Goal: Transaction & Acquisition: Purchase product/service

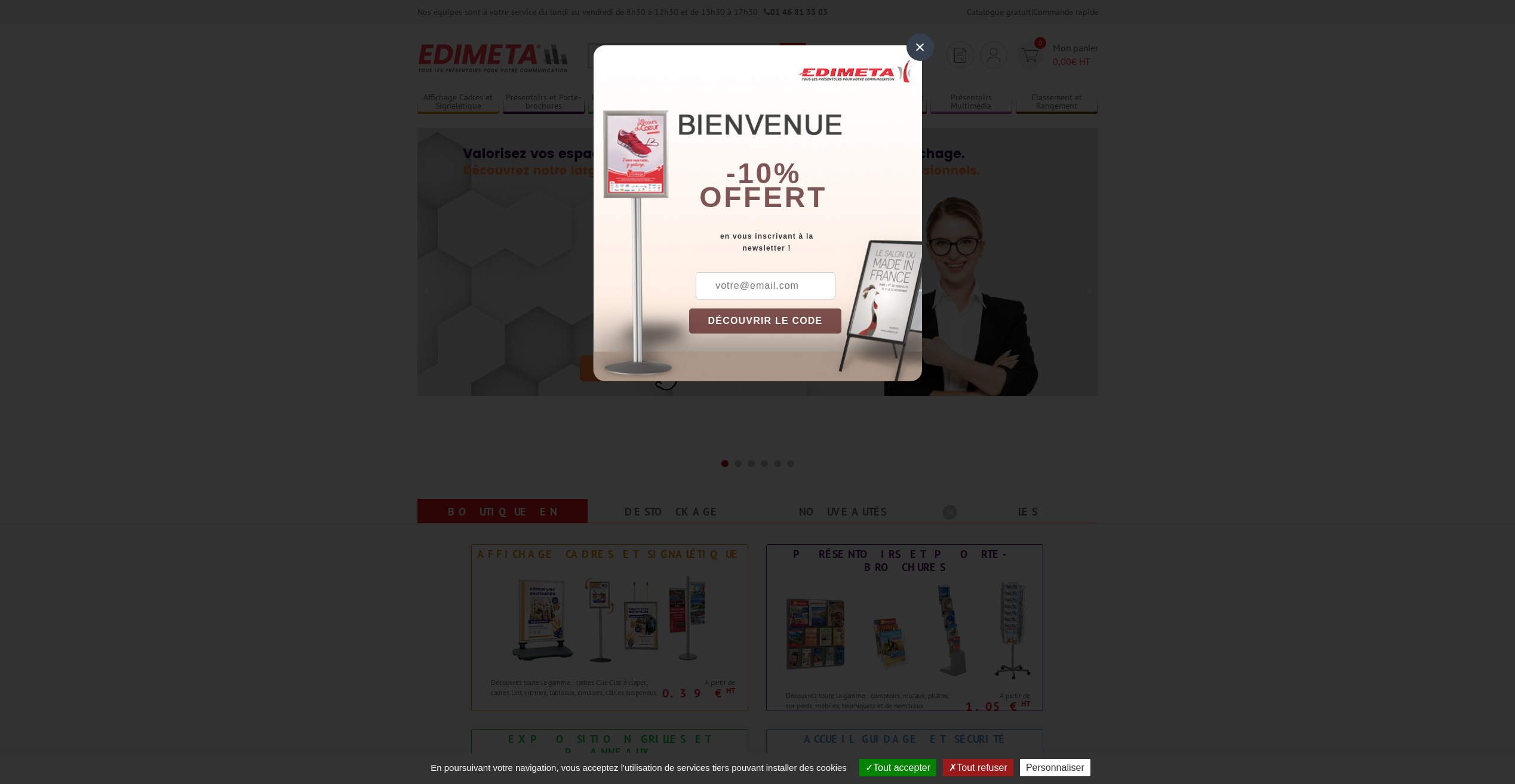
click at [925, 54] on div "×" at bounding box center [920, 48] width 28 height 28
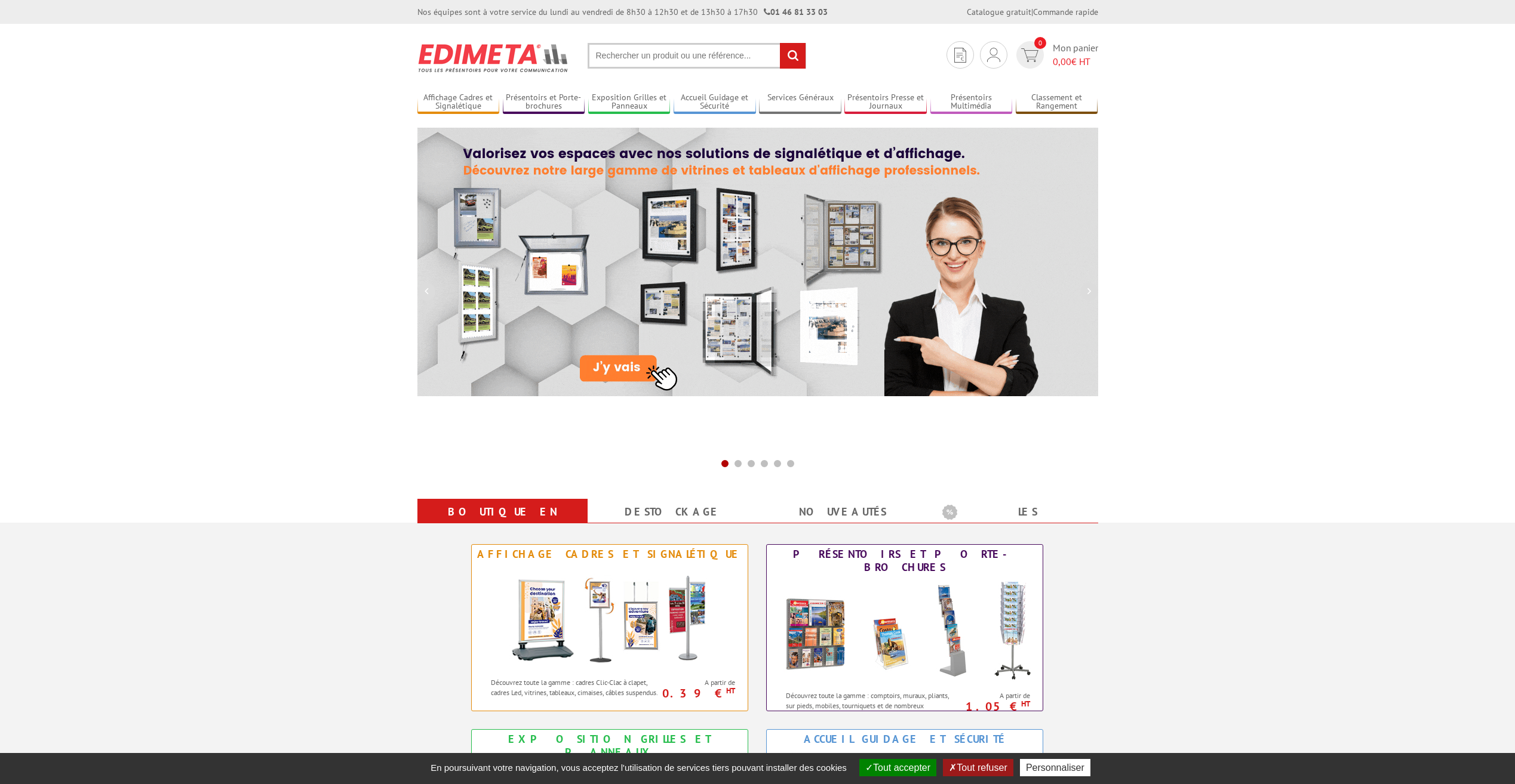
click at [632, 54] on input "text" at bounding box center [697, 56] width 218 height 26
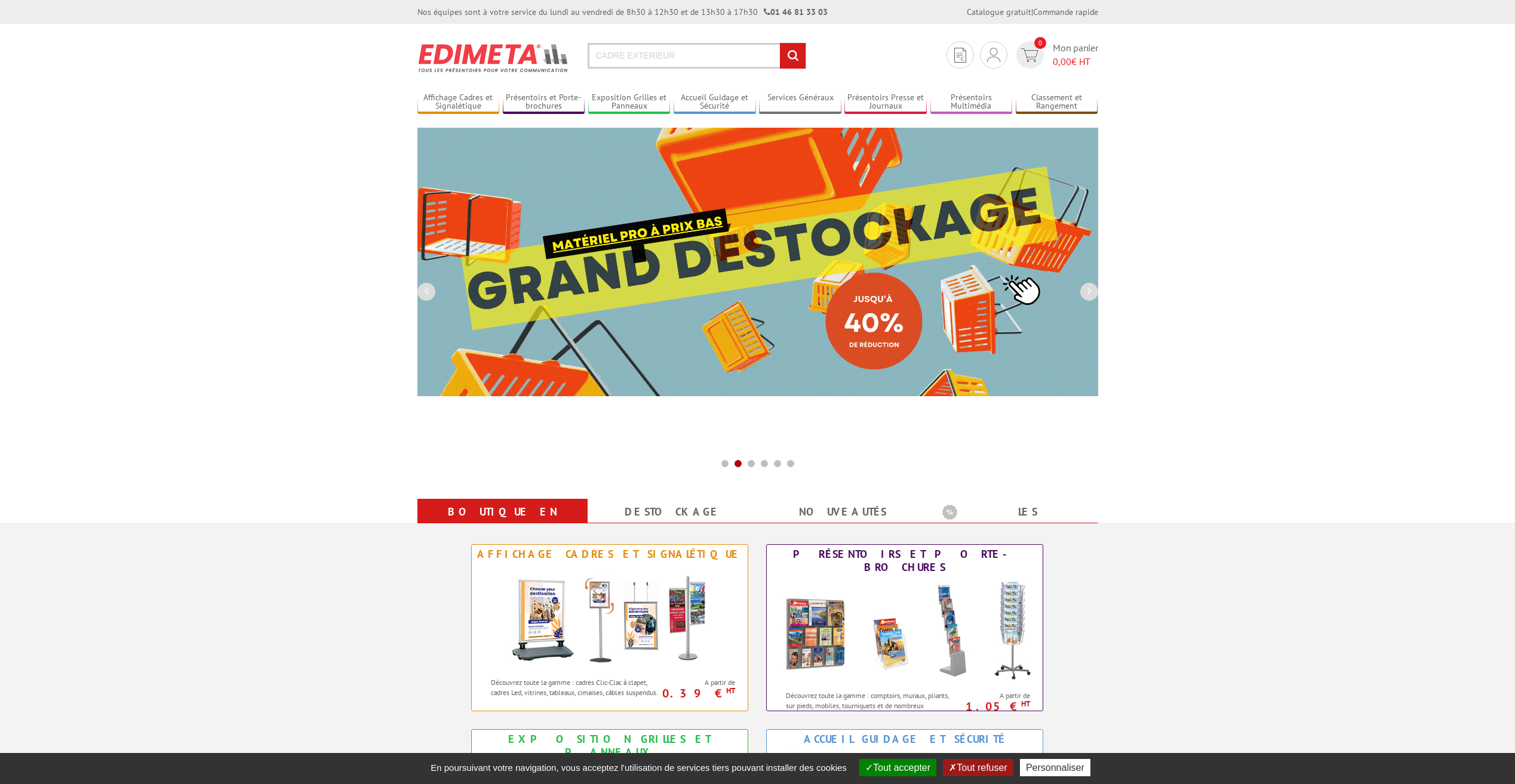
type input "CADRE EXTERIEUR"
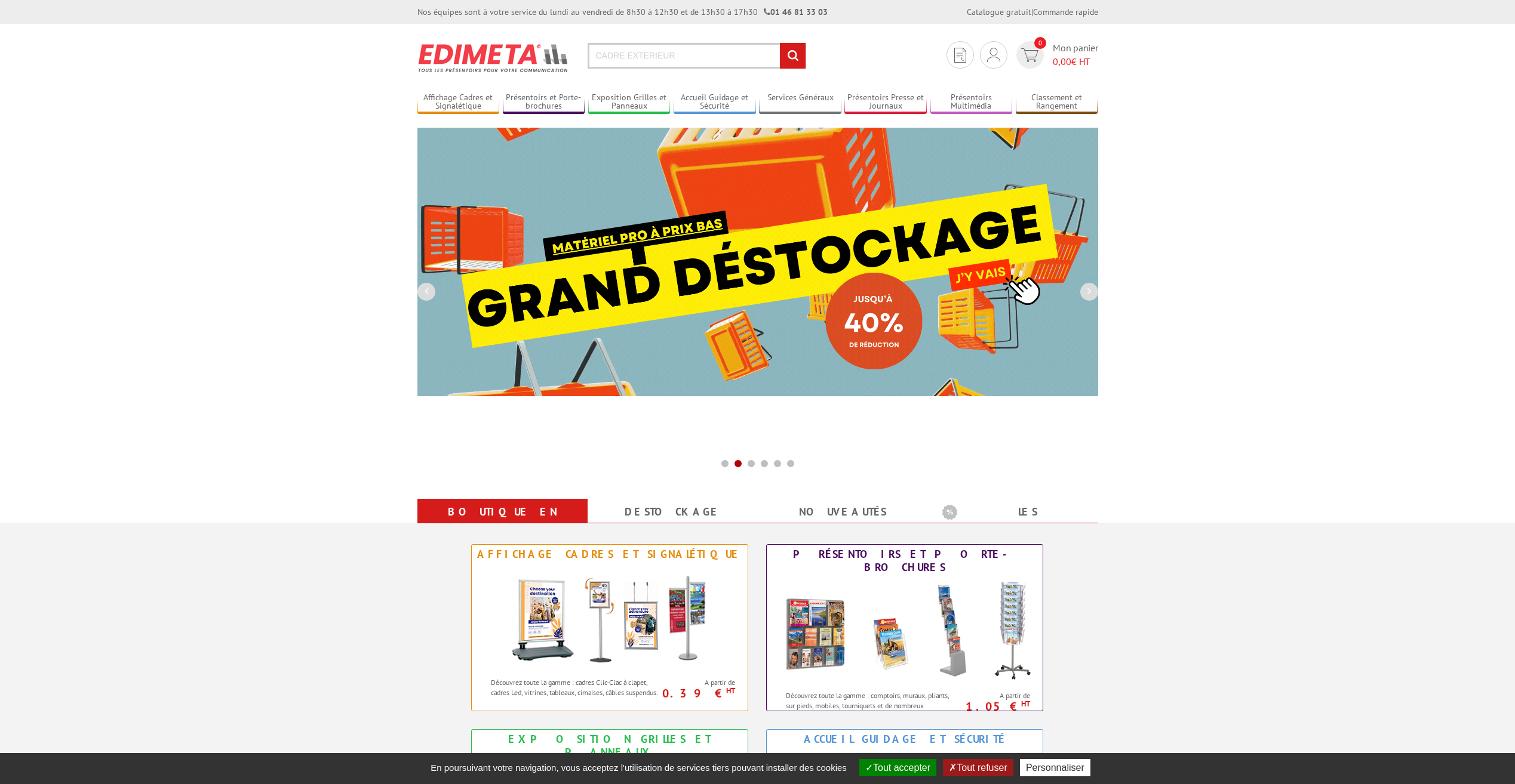
click at [779, 43] on input "rechercher" at bounding box center [792, 56] width 26 height 26
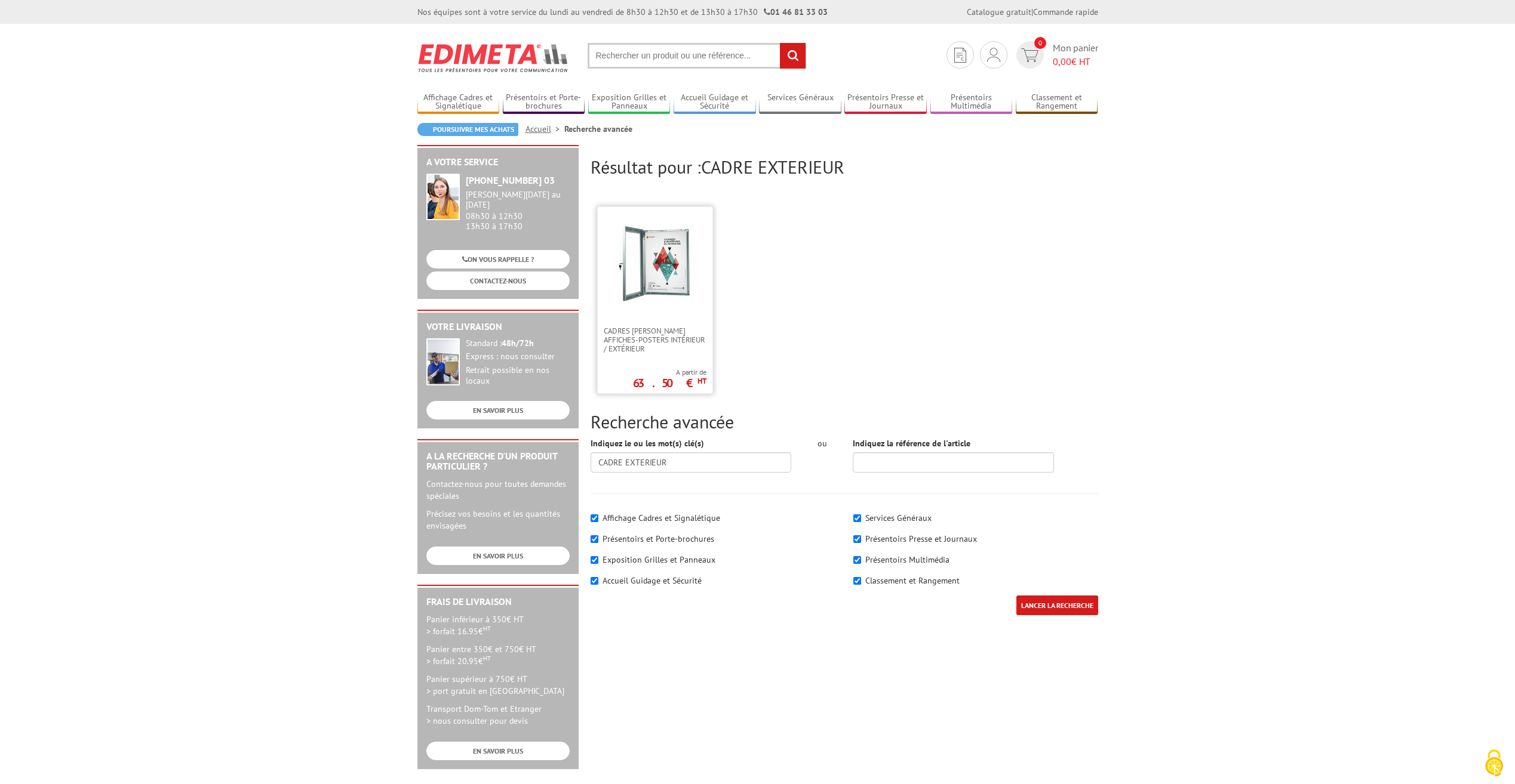
click at [665, 273] on img at bounding box center [654, 264] width 77 height 77
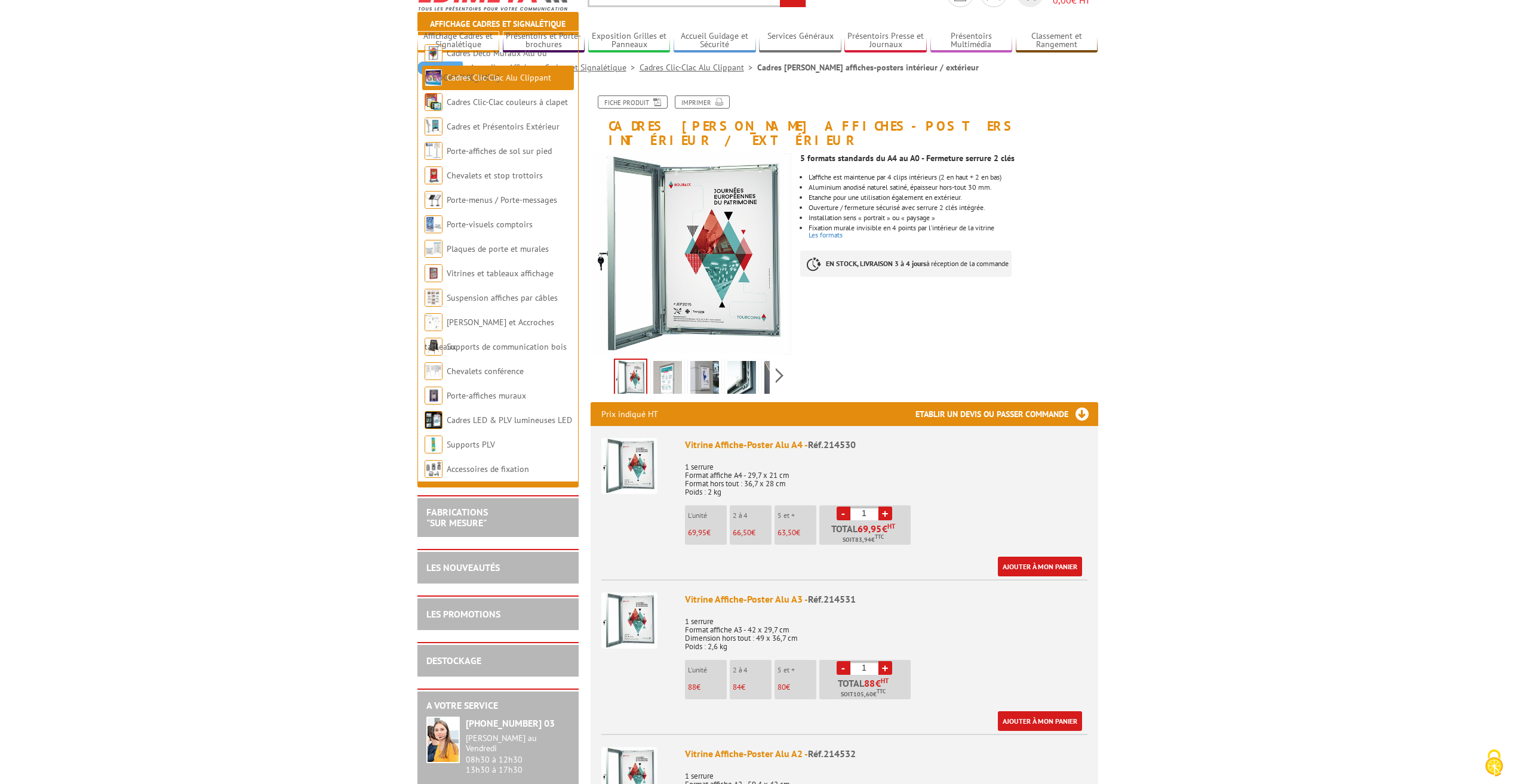
scroll to position [179, 0]
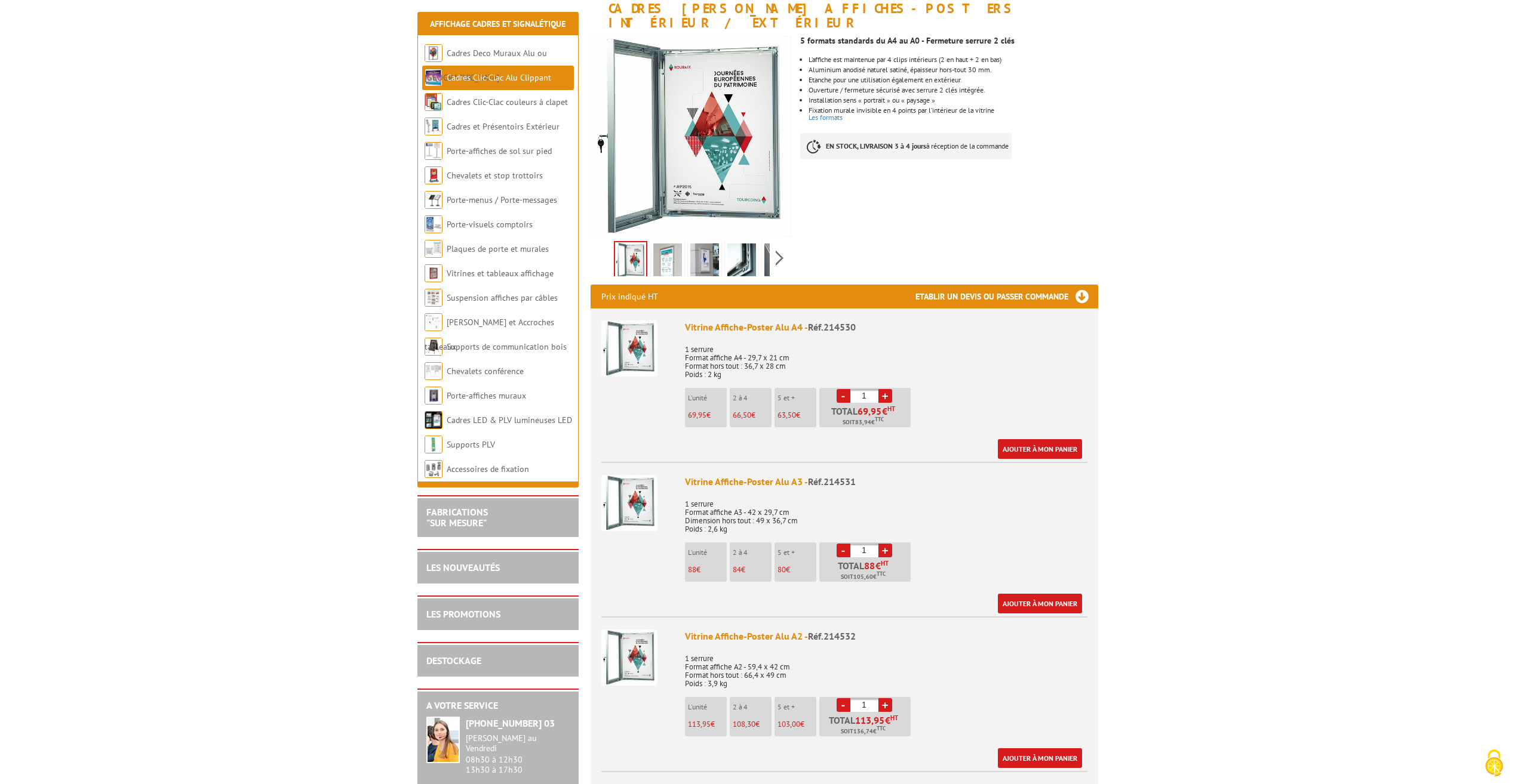
click at [887, 390] on link "+" at bounding box center [885, 396] width 14 height 14
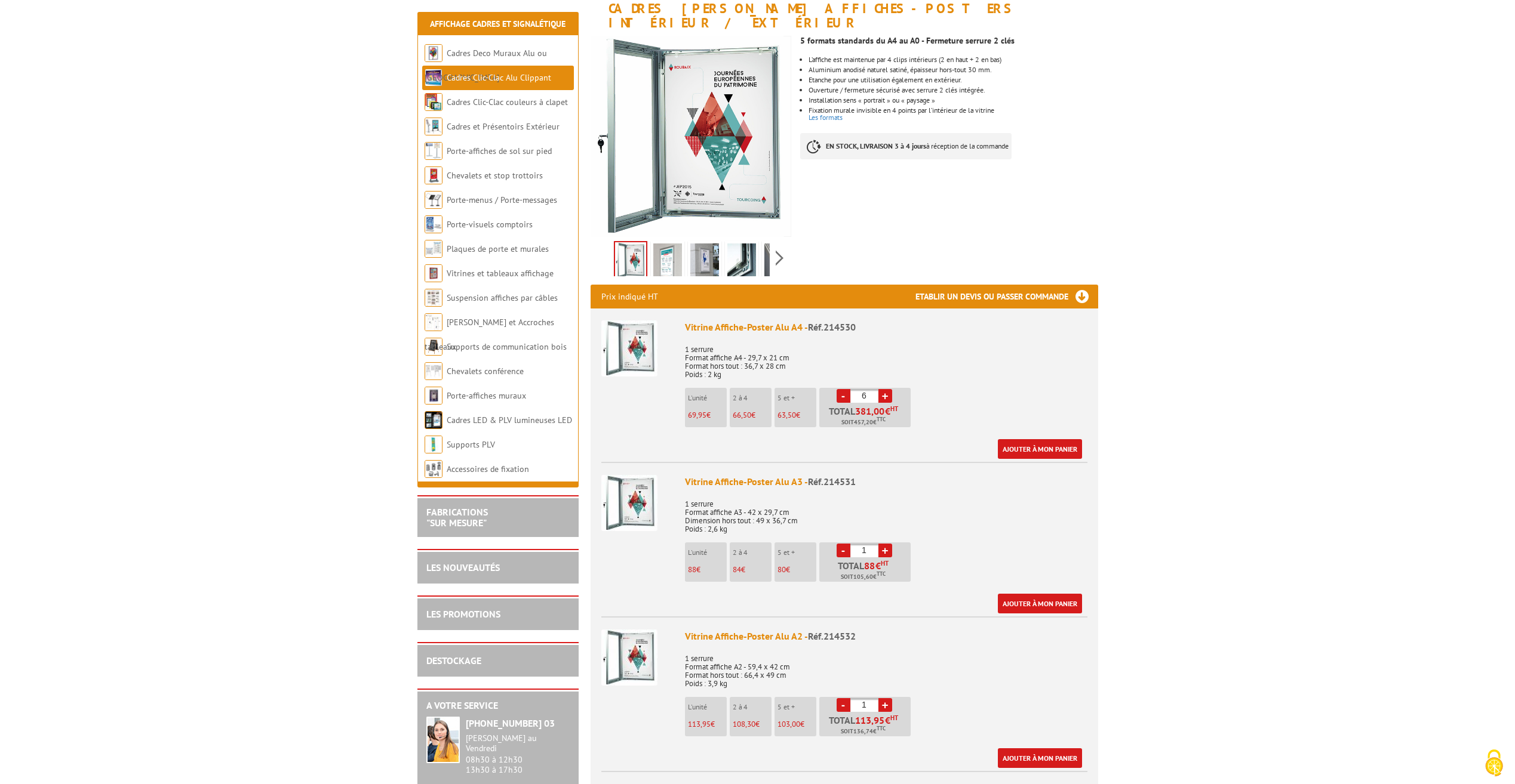
click at [887, 390] on link "+" at bounding box center [885, 396] width 14 height 14
click at [886, 390] on link "+" at bounding box center [885, 396] width 14 height 14
type input "10"
